Goal: Information Seeking & Learning: Learn about a topic

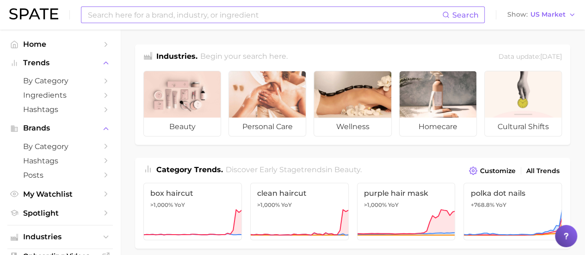
click at [244, 16] on input at bounding box center [264, 15] width 355 height 16
type input "[MEDICAL_DATA] face"
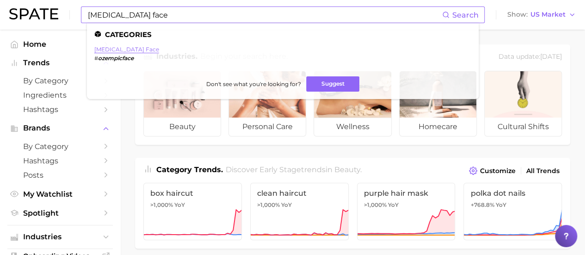
click at [107, 49] on link "[MEDICAL_DATA] face" at bounding box center [126, 49] width 65 height 7
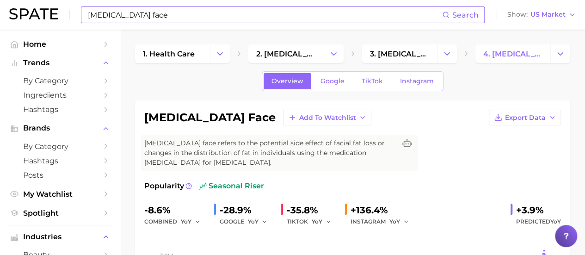
click at [147, 13] on input "[MEDICAL_DATA] face" at bounding box center [264, 15] width 355 height 16
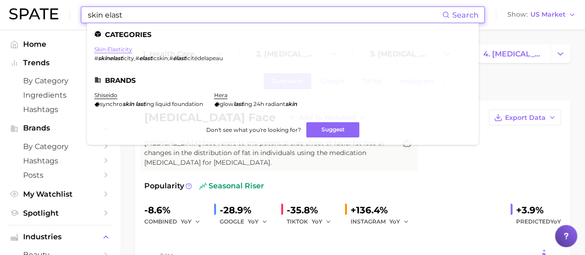
type input "skin elast"
click at [113, 48] on link "skin elasticity" at bounding box center [113, 49] width 38 height 7
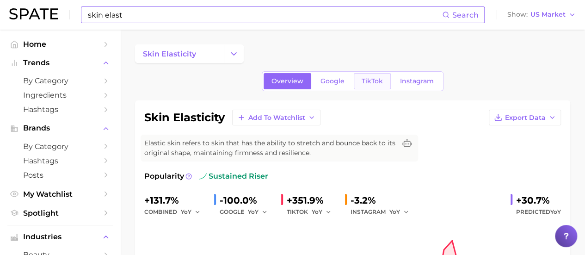
click at [363, 82] on span "TikTok" at bounding box center [371, 81] width 21 height 8
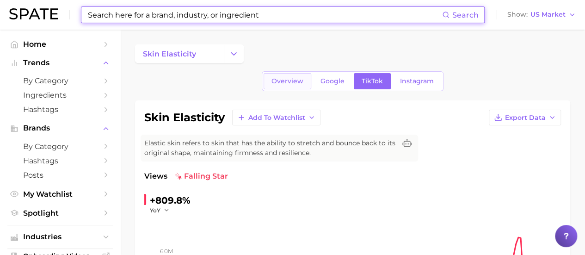
click at [280, 84] on span "Overview" at bounding box center [287, 81] width 32 height 8
